Goal: Submit feedback/report problem: Submit feedback/report problem

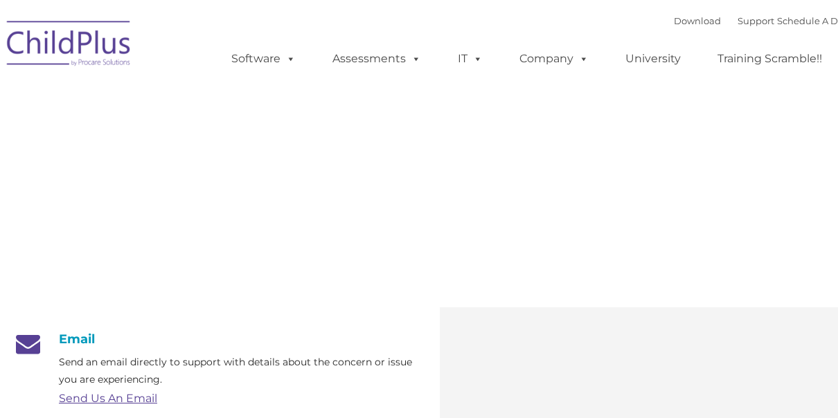
type input ""
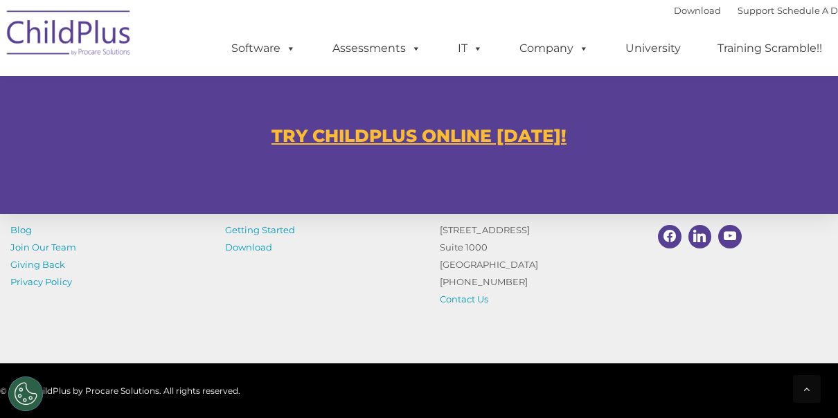
scroll to position [945, 0]
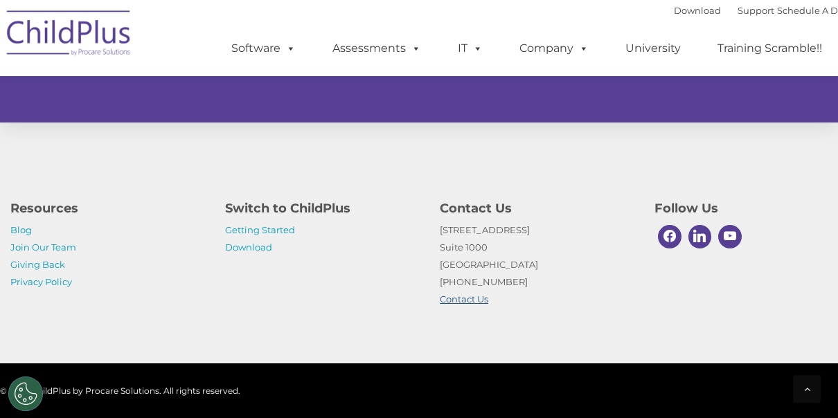
click at [452, 299] on link "Contact Us" at bounding box center [464, 299] width 48 height 11
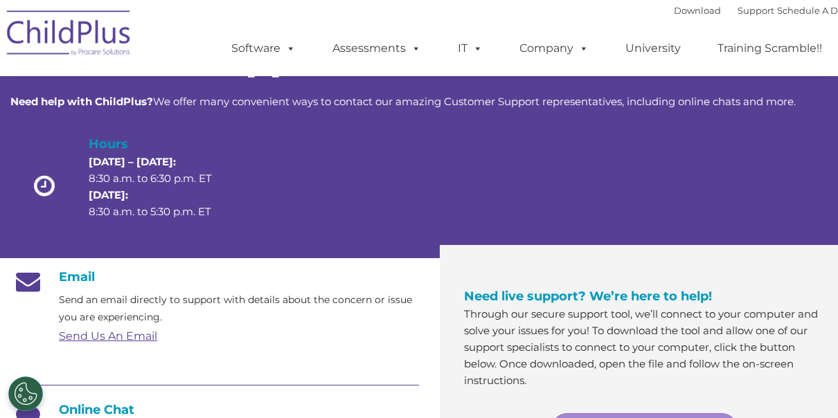
scroll to position [0, 0]
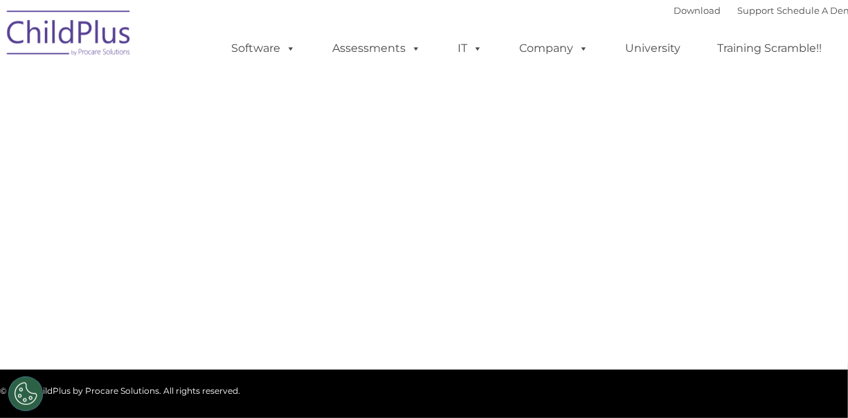
type input ""
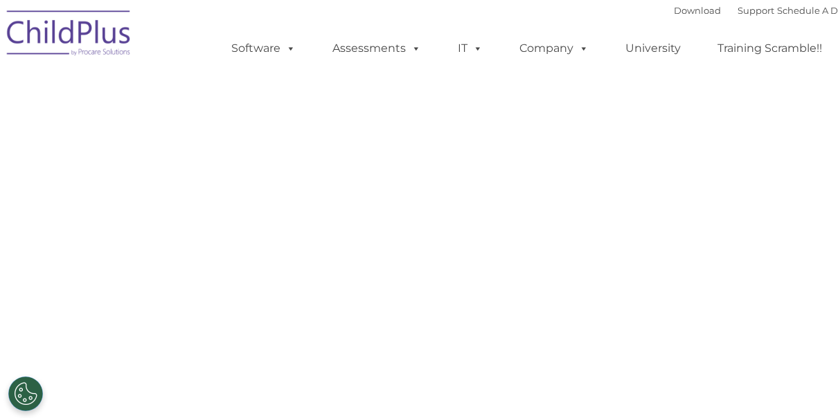
select select "MEDIUM"
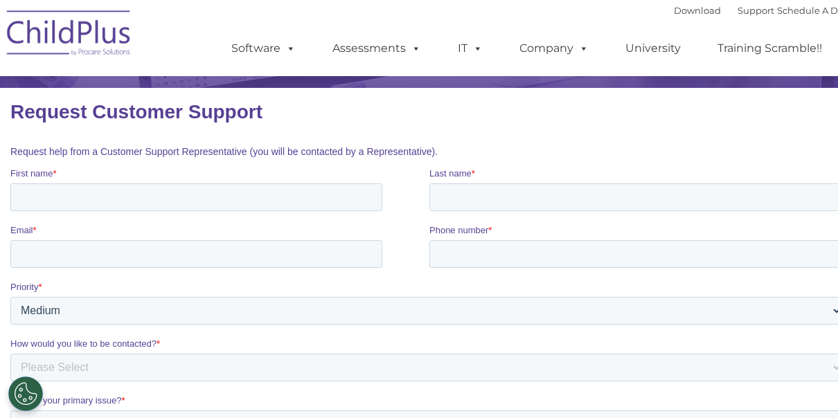
scroll to position [175, 0]
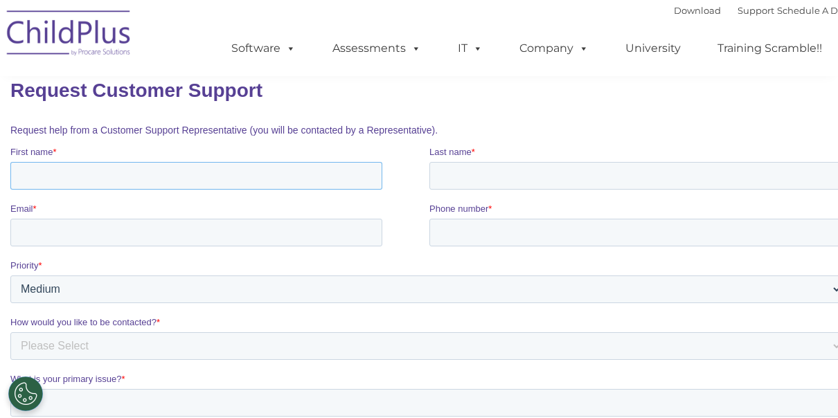
click at [48, 175] on input "First name *" at bounding box center [196, 176] width 372 height 28
type input "[PERSON_NAME]"
type input "[EMAIL_ADDRESS][DOMAIN_NAME]"
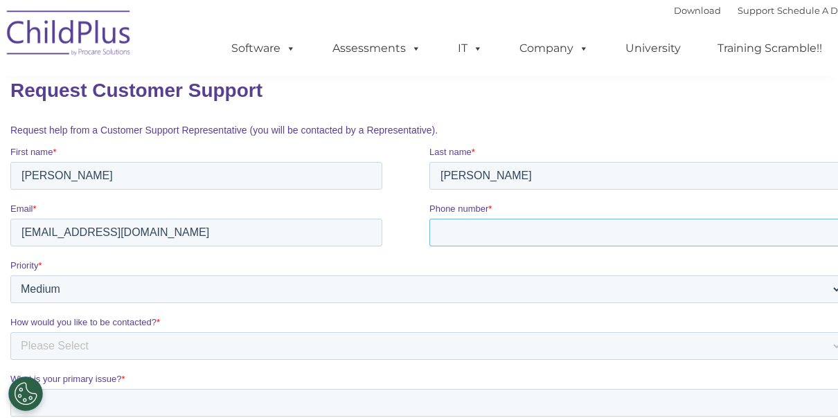
type input "17732551390"
click at [66, 284] on select "Please Select Low Medium High" at bounding box center [426, 290] width 832 height 28
click at [819, 299] on select "Please Select Low Medium High" at bounding box center [426, 290] width 832 height 28
select select "HIGH"
click at [10, 276] on select "Please Select Low Medium High" at bounding box center [426, 290] width 832 height 28
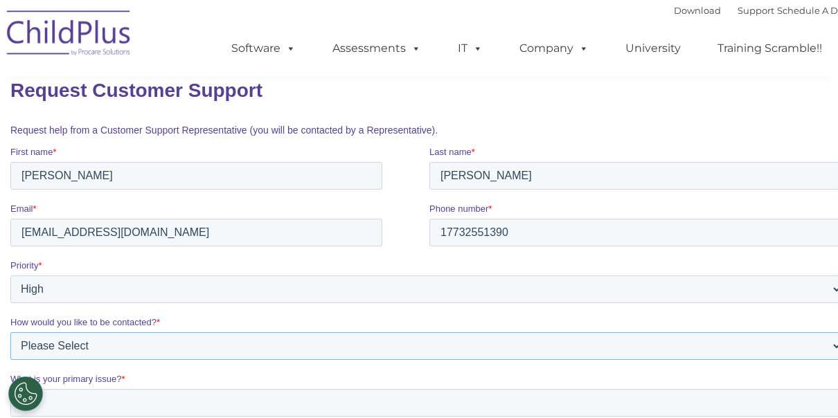
click at [161, 350] on select "Please Select Phone Email" at bounding box center [426, 346] width 832 height 28
select select "Email"
click at [10, 332] on select "Please Select Phone Email" at bounding box center [426, 346] width 832 height 28
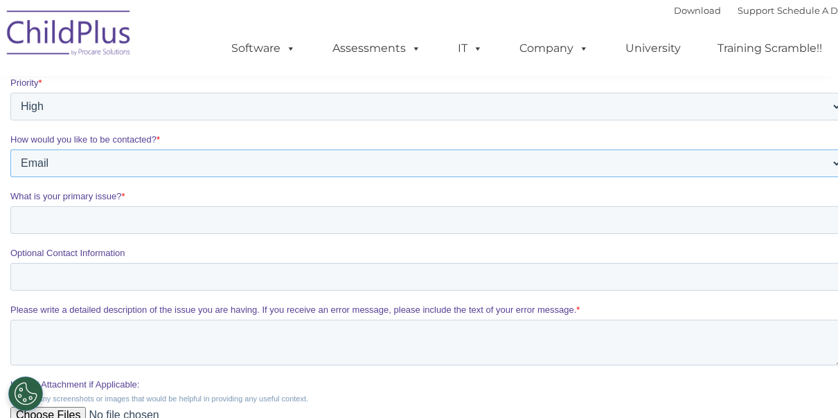
scroll to position [363, 0]
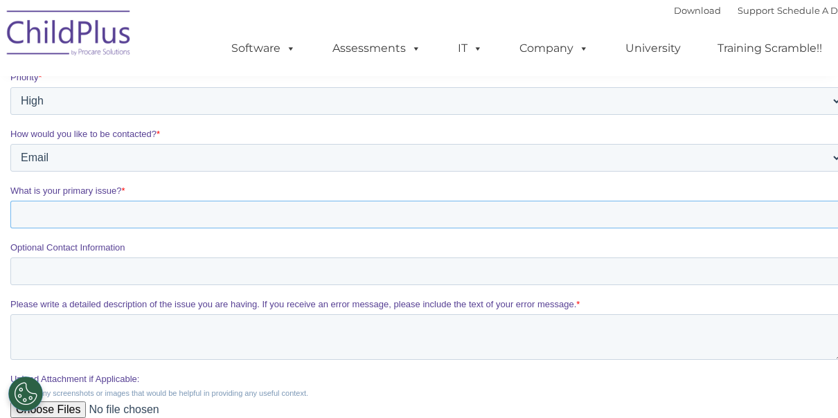
click at [49, 215] on input "What is your primary issue? *" at bounding box center [426, 215] width 832 height 28
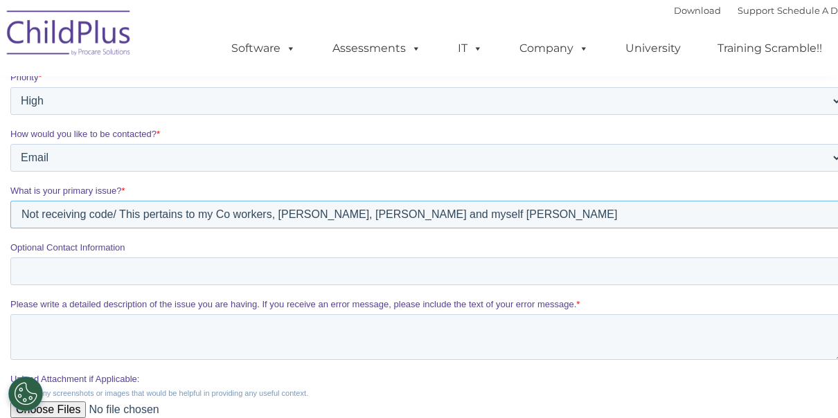
type input "Not receiving code/ This pertains to my Co workers, [PERSON_NAME], [PERSON_NAME…"
click at [44, 274] on input "Optional Contact Information" at bounding box center [426, 272] width 832 height 28
click at [50, 321] on textarea "Please write a detailed description of the issue you are having. If you receive…" at bounding box center [426, 337] width 832 height 46
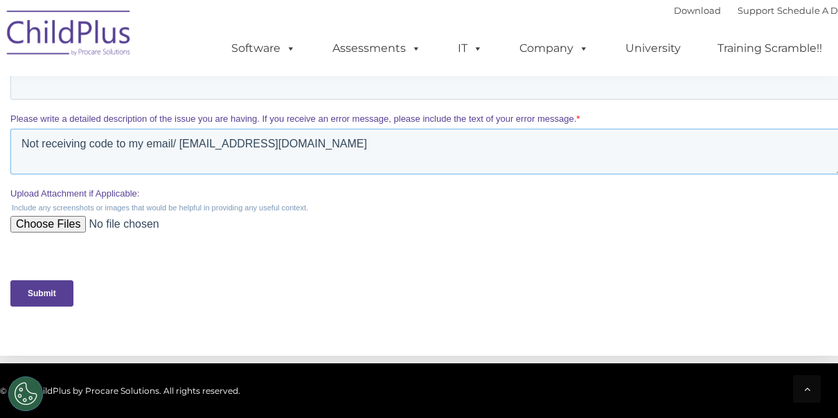
scroll to position [560, 0]
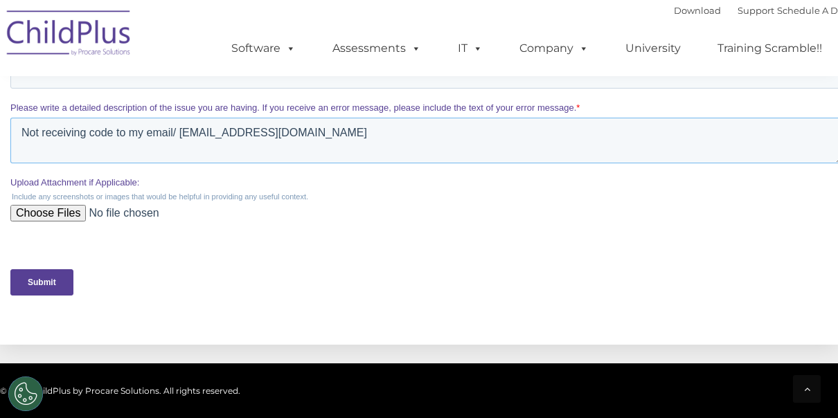
type textarea "Not receiving code to my email/ [EMAIL_ADDRESS][DOMAIN_NAME]"
click at [46, 277] on input "Submit" at bounding box center [41, 282] width 63 height 26
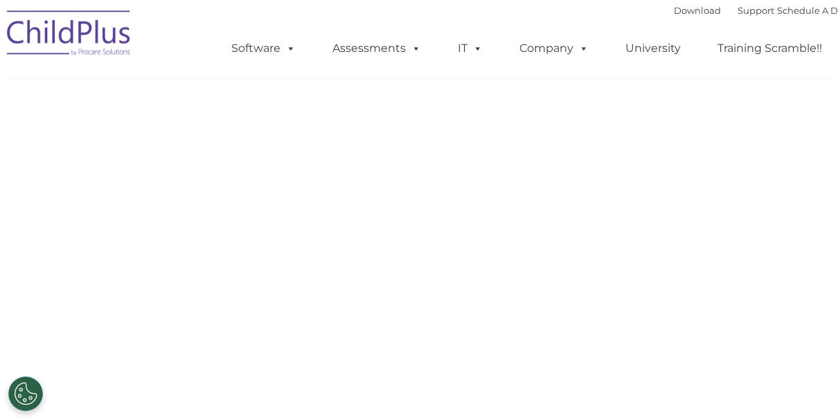
scroll to position [355, 0]
